Goal: Book appointment/travel/reservation

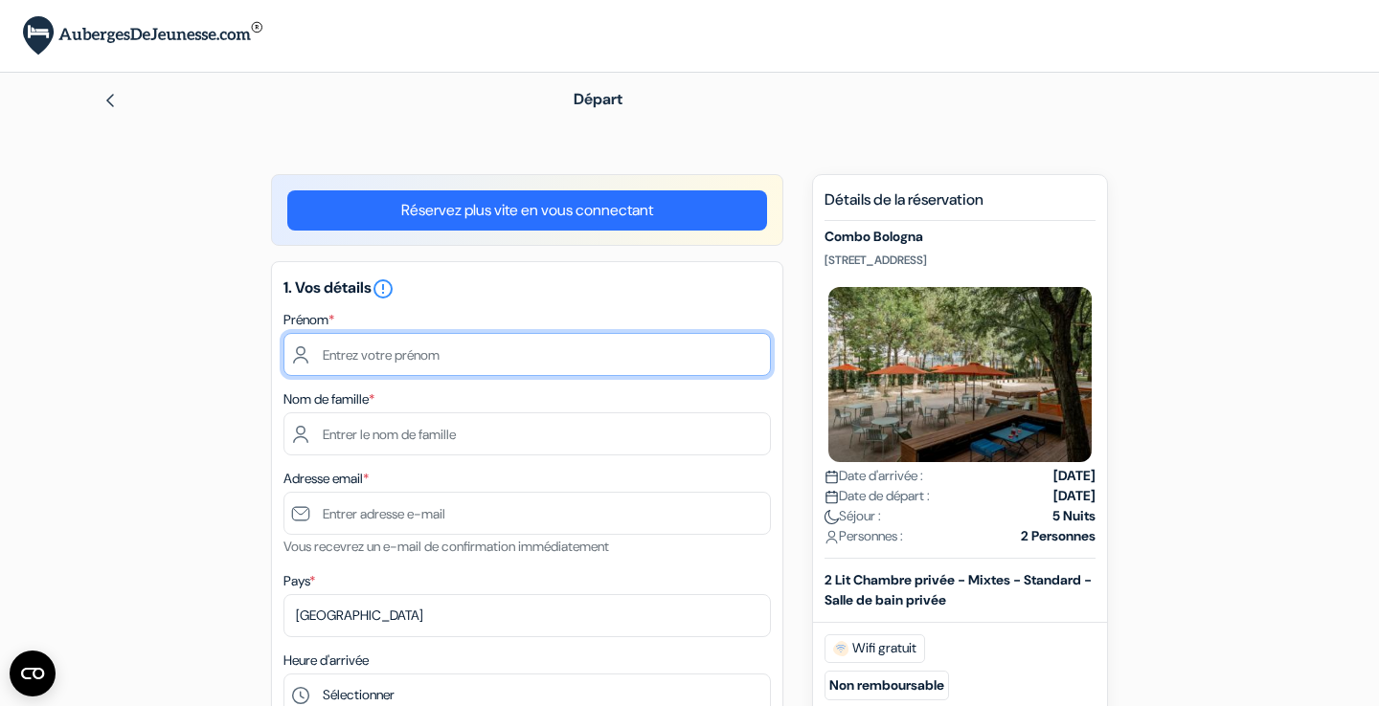
click at [424, 359] on input "text" at bounding box center [526, 354] width 487 height 43
type input "[PERSON_NAME]"
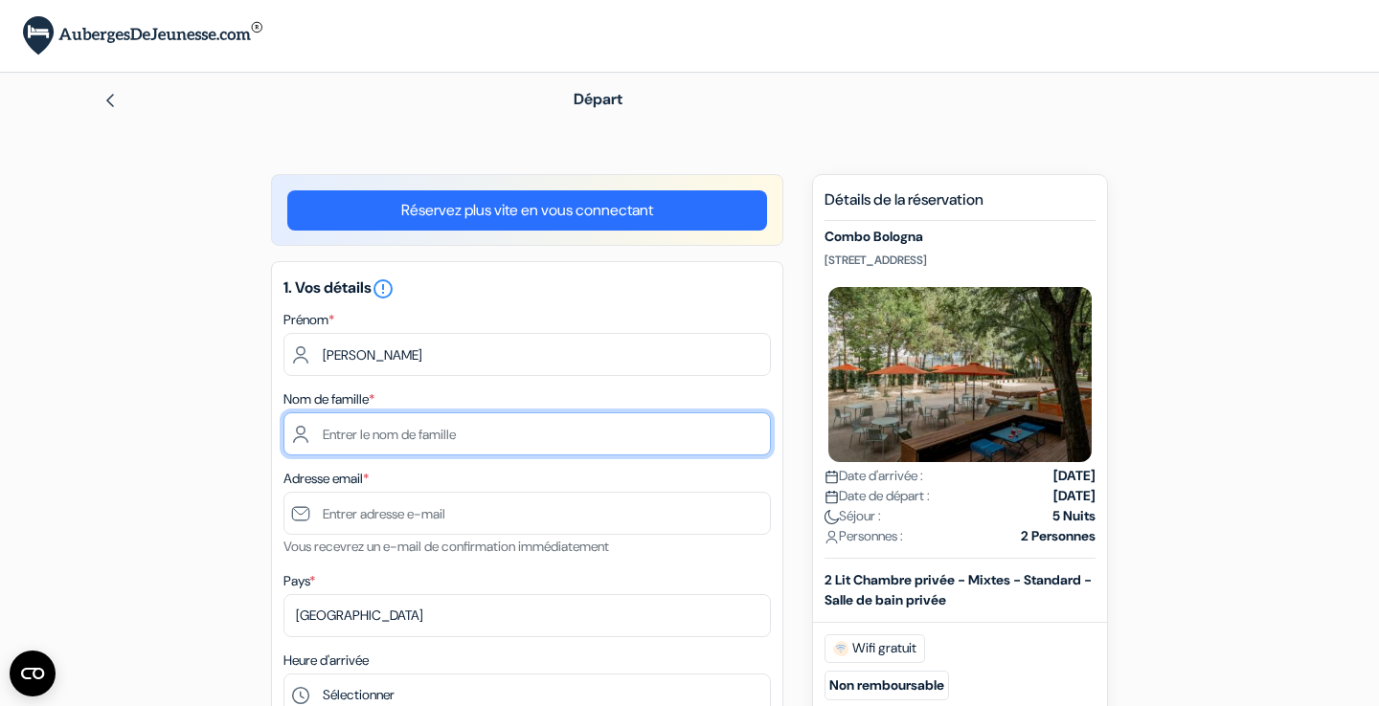
click at [353, 442] on input "text" at bounding box center [526, 434] width 487 height 43
type input "DUTILLIEUX"
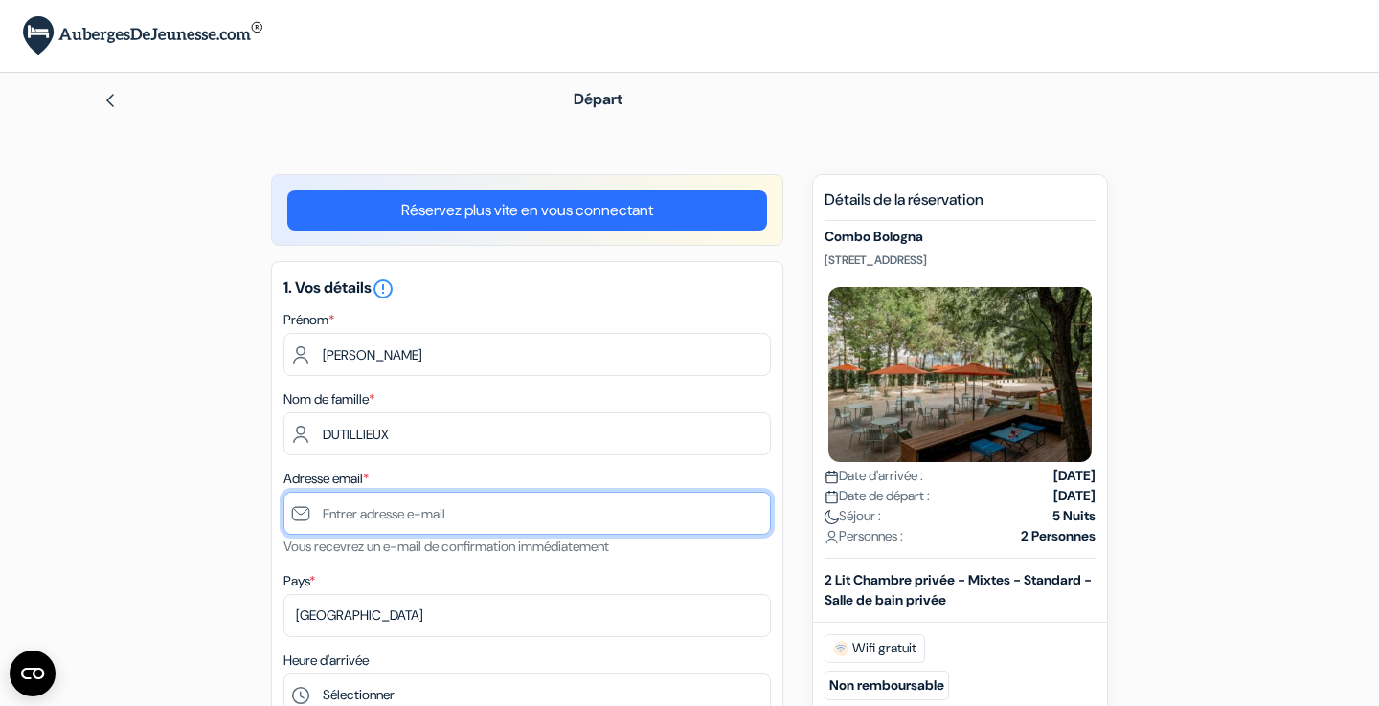
click at [369, 520] on input "text" at bounding box center [526, 513] width 487 height 43
type input "[EMAIL_ADDRESS][DOMAIN_NAME]"
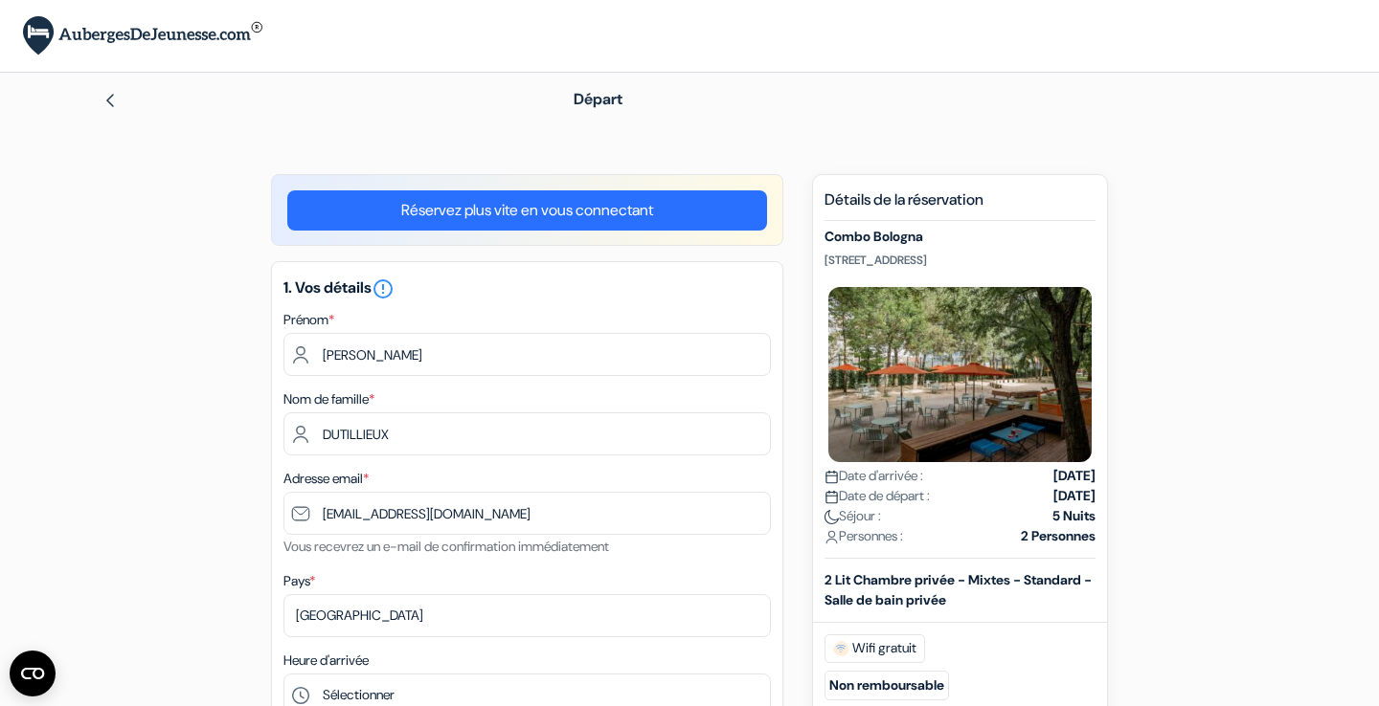
type input "0688572041"
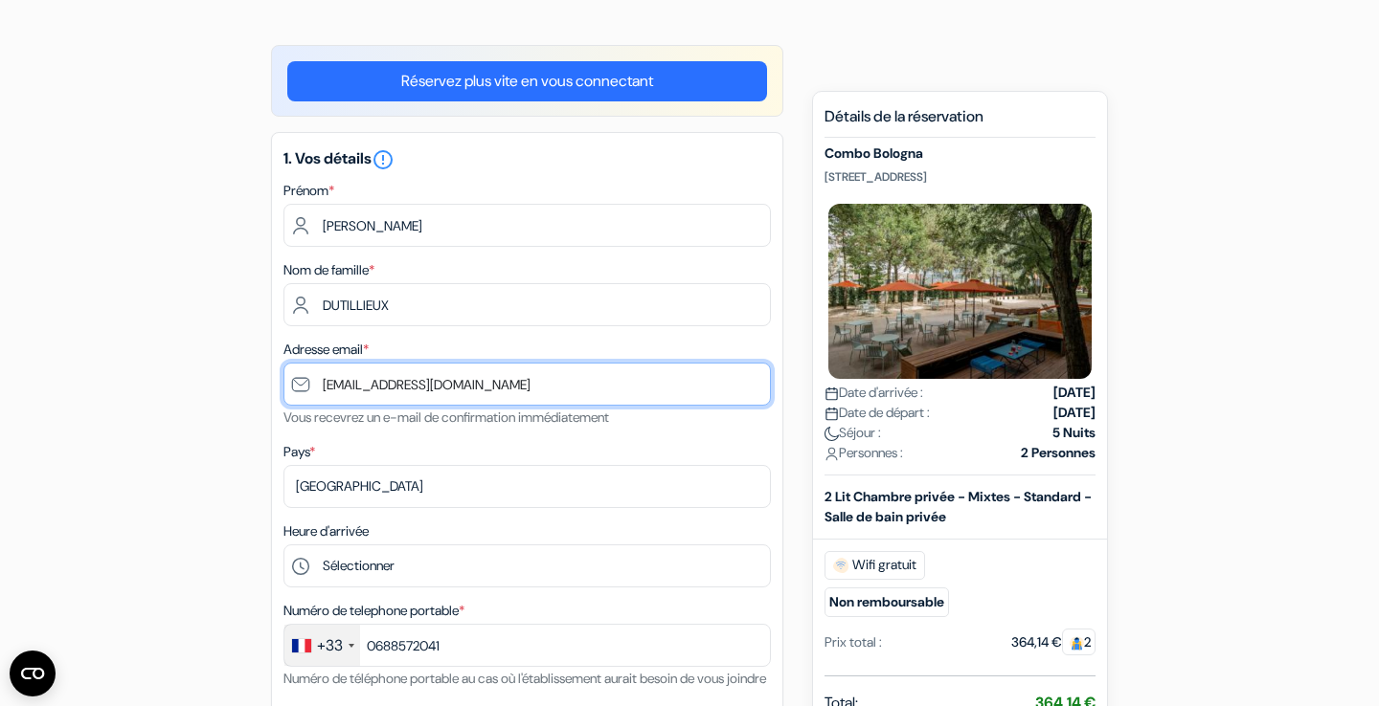
scroll to position [132, 0]
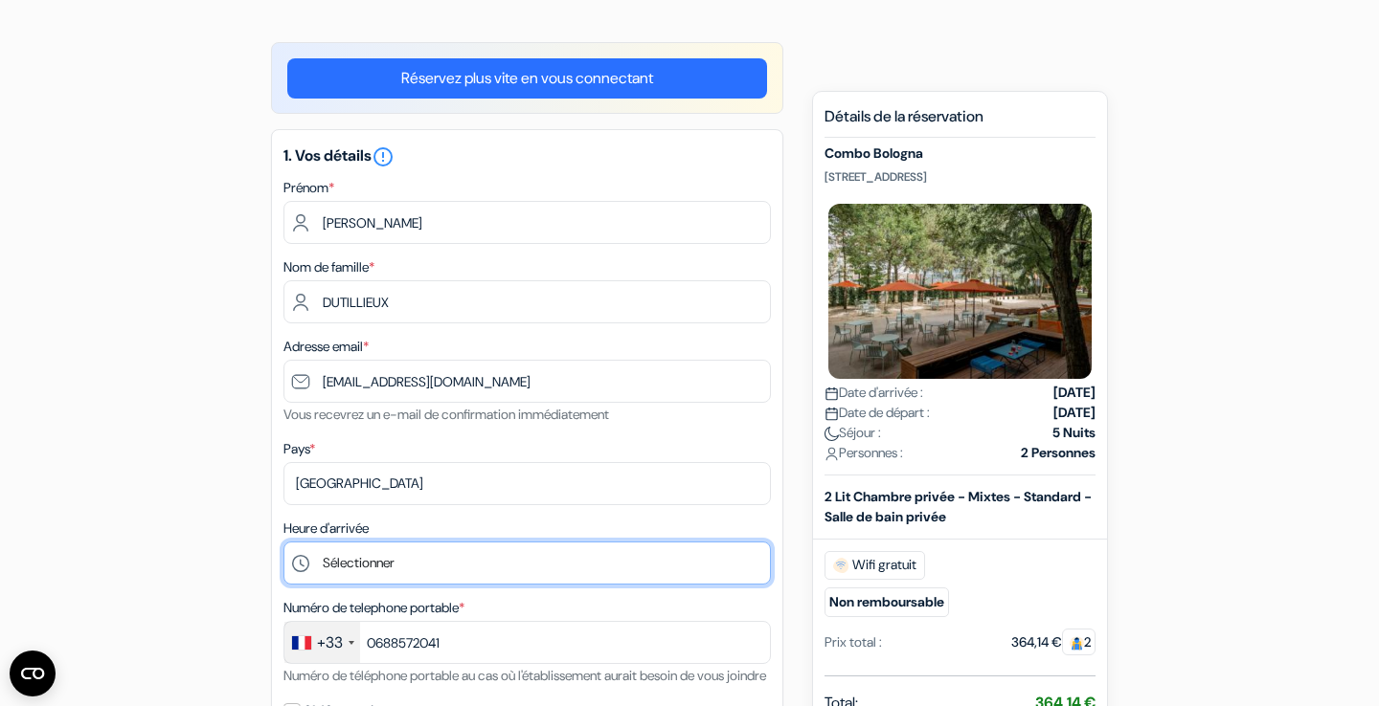
click at [283, 542] on select "Sélectionner 1:00 2:00 3:00 4:00 5:00 6:00 7:00 8:00 9:00 10:00 11:00 12:00 13:…" at bounding box center [526, 563] width 487 height 43
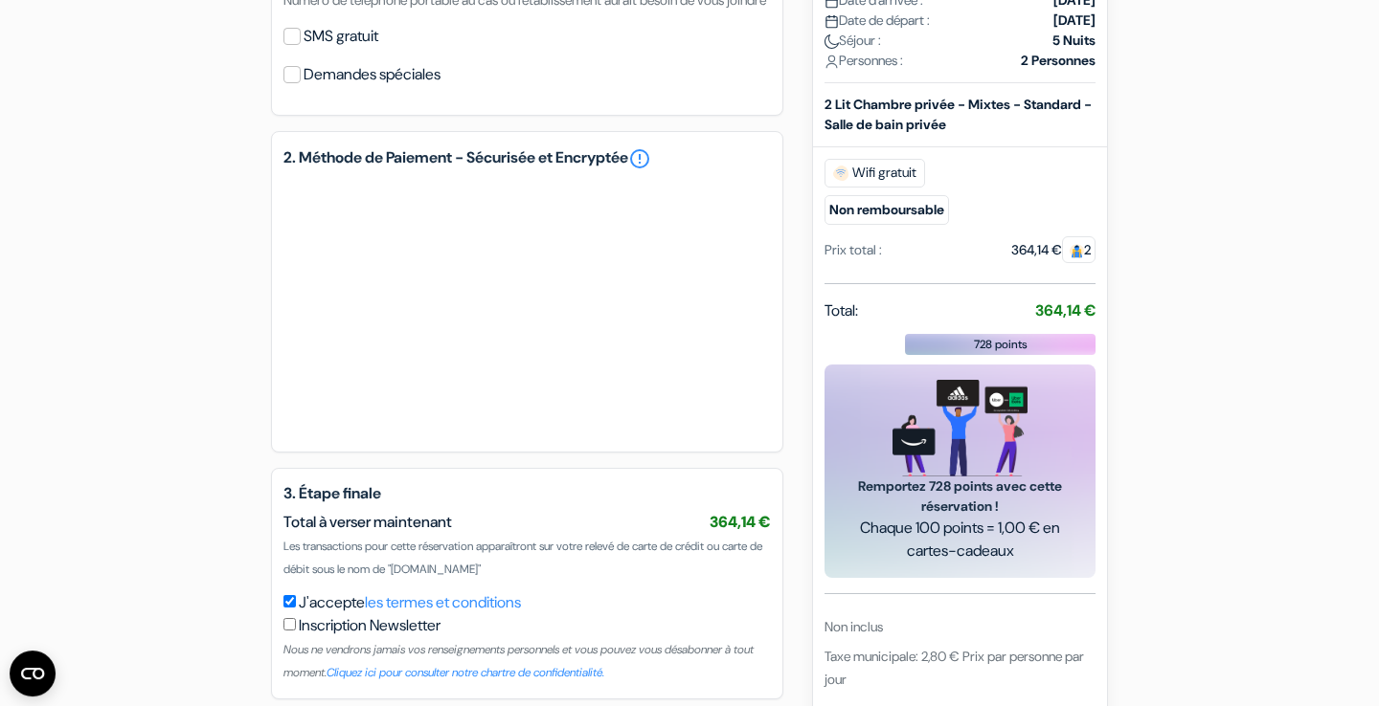
scroll to position [819, 0]
